Goal: Navigation & Orientation: Go to known website

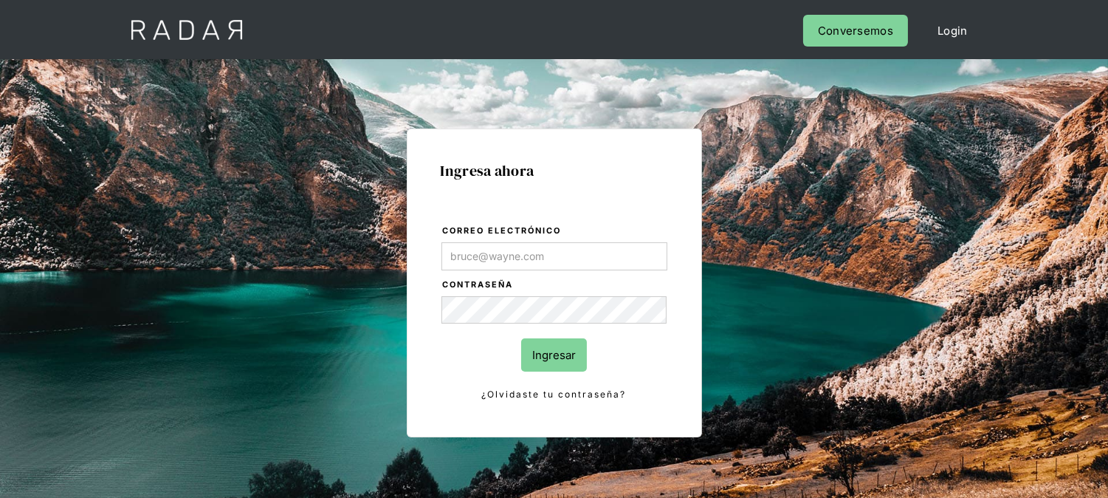
type input "[EMAIL_ADDRESS][DOMAIN_NAME]"
click at [544, 354] on input "Ingresar" at bounding box center [554, 354] width 66 height 33
